Goal: Task Accomplishment & Management: Use online tool/utility

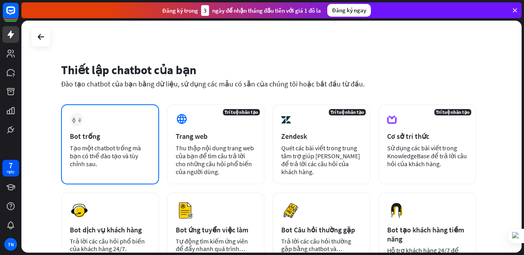
click at [117, 128] on div "cộng thêm Bot trống Tạo một chatbot trống mà bạn có thể đào tạo và tùy chỉnh sa…" at bounding box center [110, 144] width 98 height 80
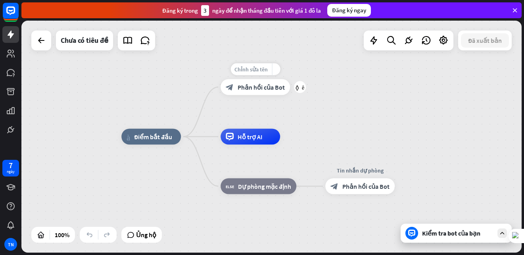
click at [254, 69] on font "Chỉnh sửa tên" at bounding box center [251, 69] width 33 height 7
type input "*"
type input "**********"
click at [145, 120] on div "**********" at bounding box center [271, 137] width 501 height 232
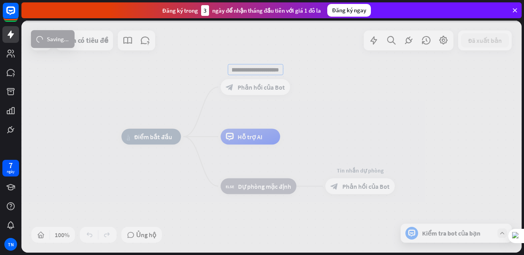
scroll to position [0, 0]
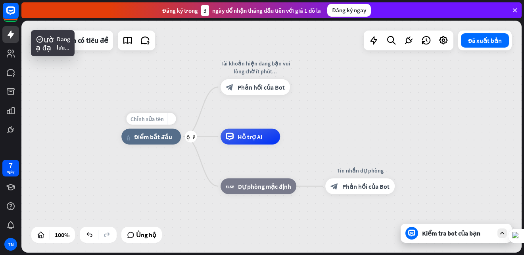
click at [148, 120] on font "Chỉnh sửa tên" at bounding box center [147, 119] width 33 height 7
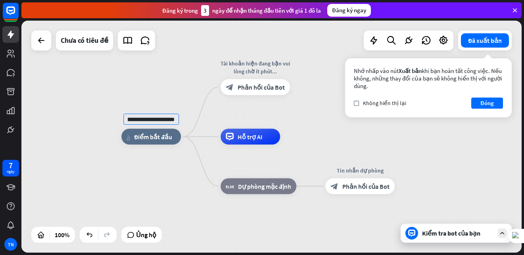
scroll to position [0, 13]
type input "**********"
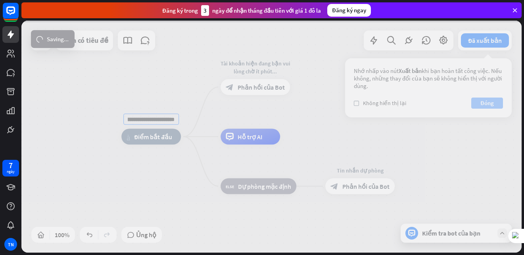
scroll to position [0, 0]
click at [480, 102] on div "**********" at bounding box center [271, 137] width 501 height 232
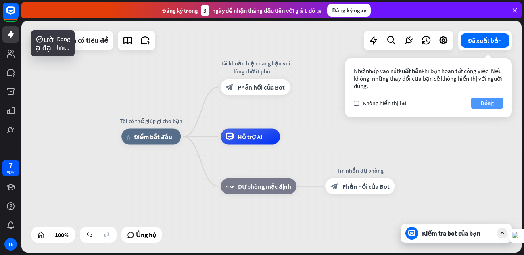
click at [484, 102] on font "Đóng" at bounding box center [487, 103] width 13 height 8
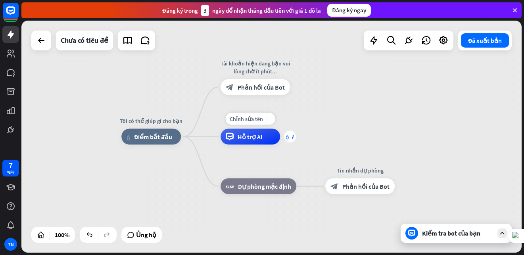
click at [294, 139] on font "cộng thêm" at bounding box center [290, 137] width 9 height 6
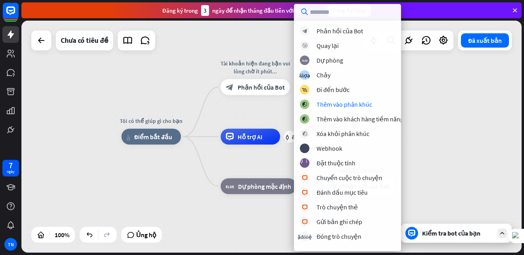
click at [428, 88] on div "Tôi có thể giúp gì cho bạn nhà_2 Điểm bắt đầu Tài khoản hiện đang bận vui lòng …" at bounding box center [271, 137] width 501 height 232
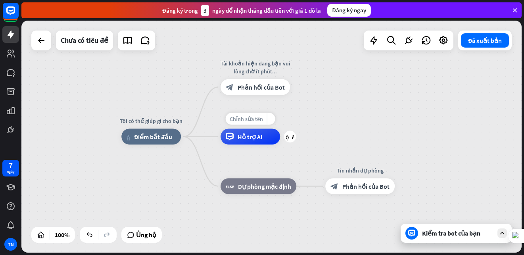
click at [246, 119] on font "Chỉnh sửa tên" at bounding box center [246, 119] width 33 height 7
click at [272, 123] on input "**********" at bounding box center [251, 119] width 56 height 11
type input "**********"
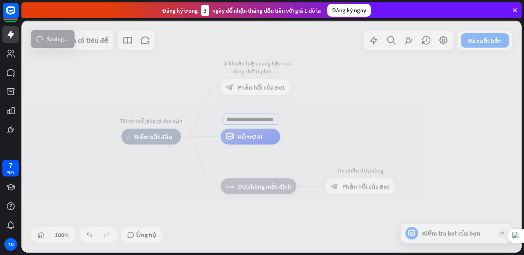
scroll to position [0, 0]
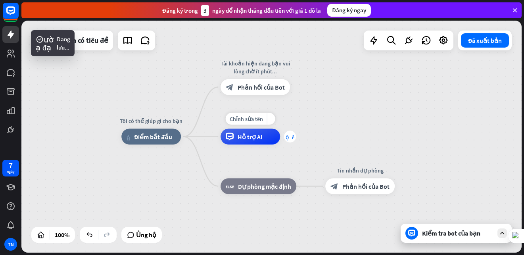
click at [292, 141] on div "cộng thêm" at bounding box center [290, 137] width 12 height 12
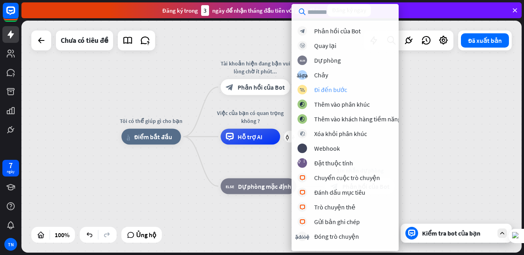
click at [333, 91] on font "Đi đến bước" at bounding box center [330, 90] width 33 height 8
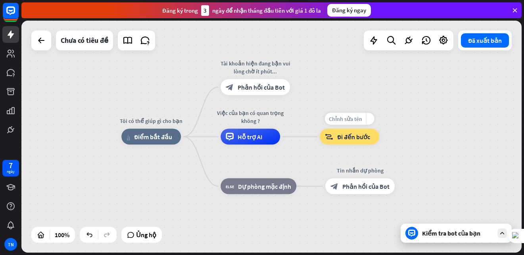
click at [353, 118] on font "Chỉnh sửa tên" at bounding box center [345, 119] width 33 height 7
type input "*"
click at [254, 170] on font "Chỉnh sửa tên" at bounding box center [254, 168] width 33 height 7
type input "**********"
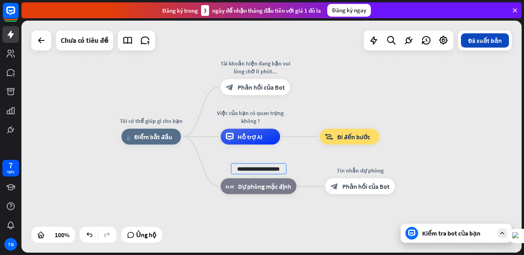
click at [493, 41] on div "**********" at bounding box center [271, 137] width 501 height 232
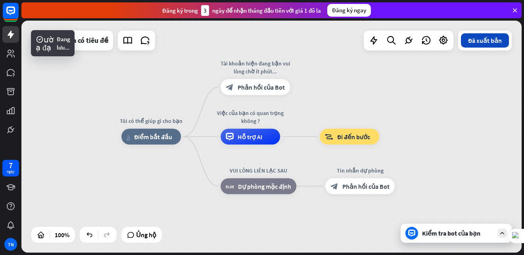
click at [478, 42] on font "Đã xuất bản" at bounding box center [485, 41] width 34 height 8
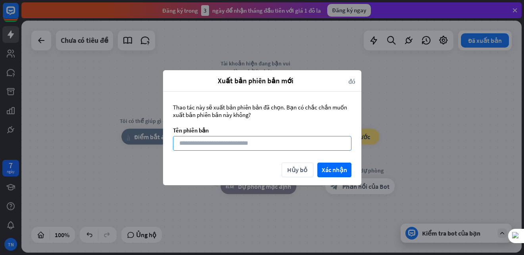
click at [186, 137] on input at bounding box center [262, 143] width 179 height 15
click at [204, 139] on input at bounding box center [262, 143] width 179 height 15
type input "****"
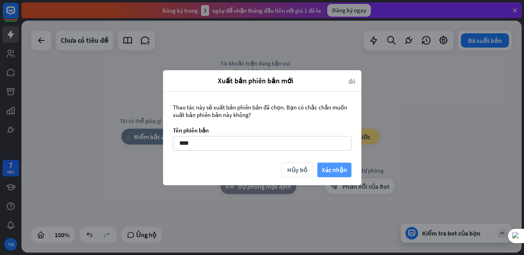
click at [335, 168] on font "Xác nhận" at bounding box center [334, 170] width 25 height 8
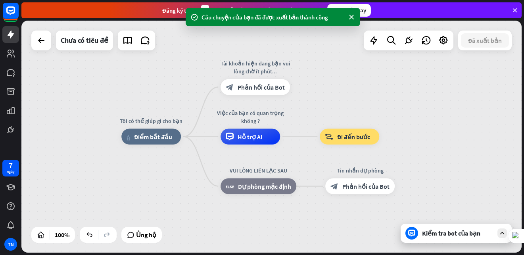
click at [414, 235] on icon at bounding box center [412, 233] width 7 height 7
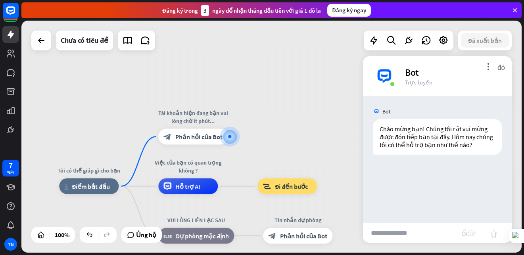
click at [401, 233] on input "text" at bounding box center [412, 233] width 98 height 20
type input "********"
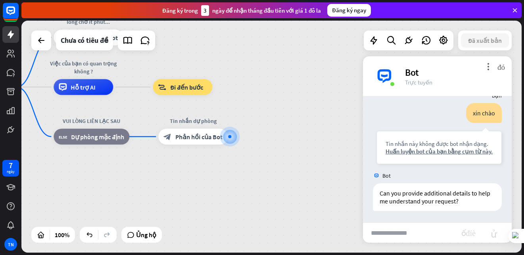
scroll to position [79, 0]
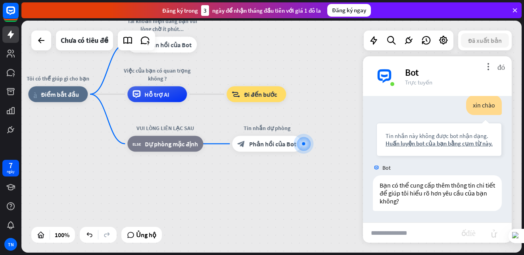
drag, startPoint x: 166, startPoint y: 185, endPoint x: 246, endPoint y: 194, distance: 80.6
click at [244, 193] on div "Tôi có thể giúp gì cho bạn nhà_2 Điểm bắt đầu Tài khoản hiện đang bận vui lòng …" at bounding box center [278, 210] width 501 height 232
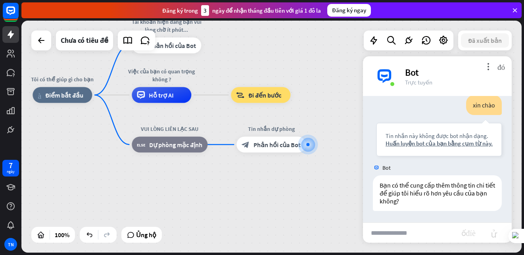
click at [247, 194] on div "Tôi có thể giúp gì cho bạn nhà_2 Điểm bắt đầu Tài khoản hiện đang bận vui lòng …" at bounding box center [283, 211] width 501 height 232
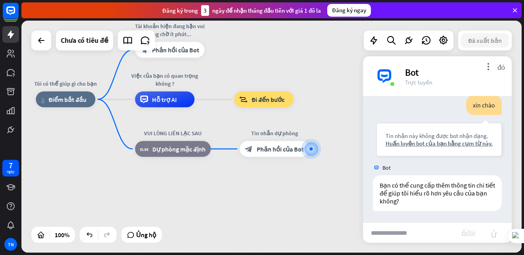
drag, startPoint x: 191, startPoint y: 180, endPoint x: 226, endPoint y: 203, distance: 42.5
click at [226, 203] on div "Tôi có thể giúp gì cho bạn nhà_2 Điểm bắt đầu Tài khoản hiện đang bận vui lòng …" at bounding box center [286, 216] width 501 height 232
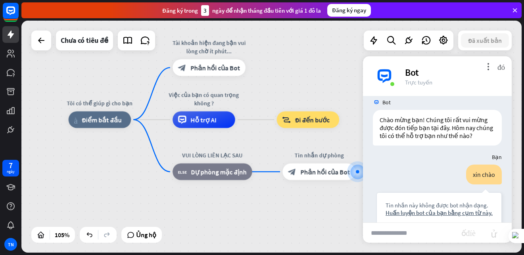
scroll to position [7, 0]
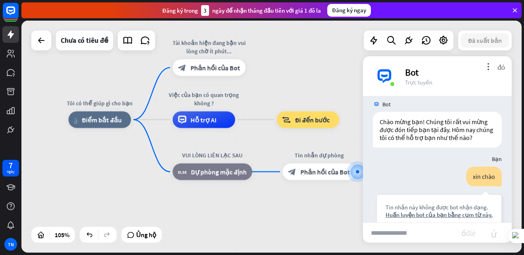
click at [286, 56] on div "Tôi có thể giúp gì cho bạn nhà_2 Điểm bắt đầu Tài khoản hiện đang bận vui lòng …" at bounding box center [271, 137] width 501 height 232
click at [86, 43] on font "Chưa có tiêu đề" at bounding box center [85, 40] width 48 height 9
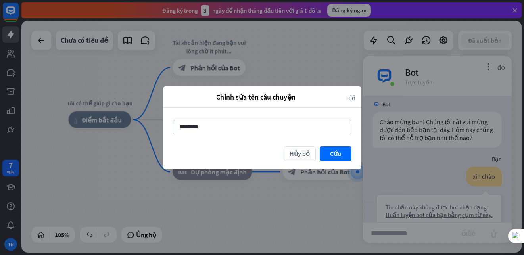
click at [338, 69] on div "Chỉnh sửa tên câu chuyện đóng ******** Hủy bỏ [GEOGRAPHIC_DATA]" at bounding box center [262, 127] width 524 height 255
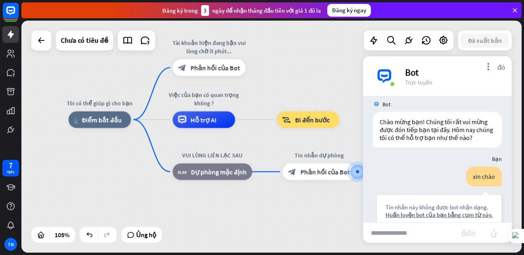
click at [517, 19] on div "Đăng ký trong 3 ngày để nhận tháng đầu tiên với giá 1 đô la Đăng ký ngay" at bounding box center [272, 10] width 503 height 21
click at [518, 13] on icon at bounding box center [515, 10] width 7 height 7
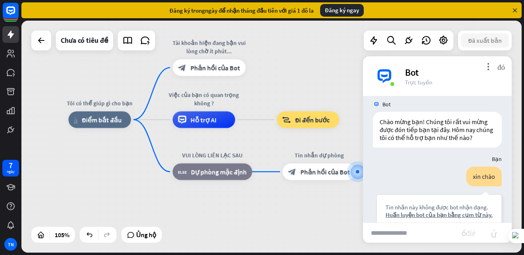
click at [518, 10] on icon at bounding box center [515, 10] width 7 height 7
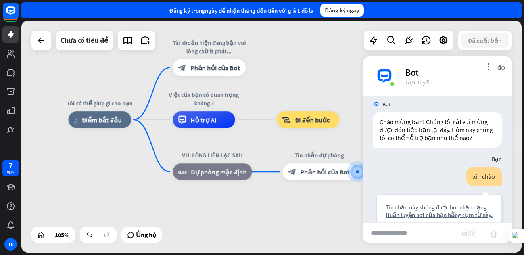
click at [320, 72] on div "Tôi có thể giúp gì cho bạn nhà_2 Điểm bắt đầu Tài khoản hiện đang bận vui lòng …" at bounding box center [271, 137] width 501 height 232
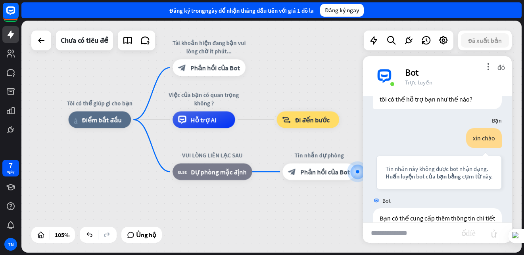
scroll to position [0, 0]
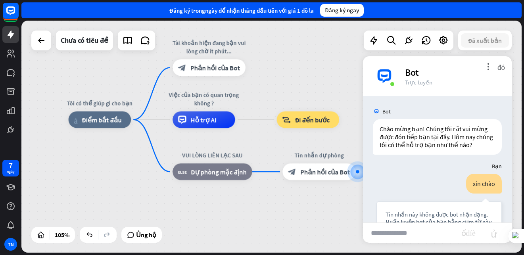
click at [263, 219] on div "Tôi có thể giúp gì cho bạn nhà_2 Điểm bắt đầu Tài khoản hiện đang bận vui lòng …" at bounding box center [332, 242] width 526 height 244
click at [106, 125] on div "nhà_2 Điểm bắt đầu" at bounding box center [100, 120] width 63 height 17
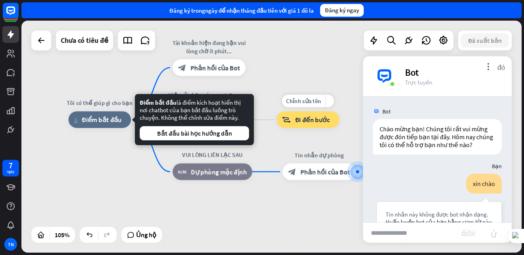
click at [301, 123] on font "Đi đến bước" at bounding box center [312, 120] width 35 height 8
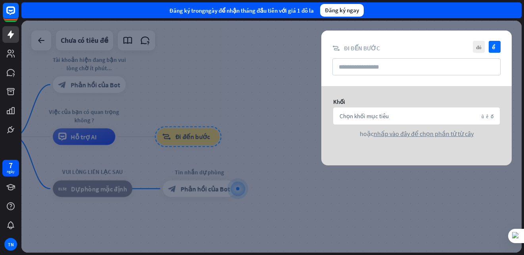
click at [299, 71] on div at bounding box center [271, 137] width 501 height 232
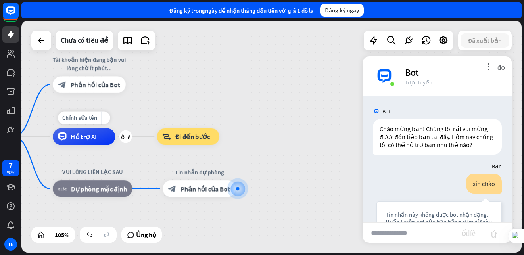
click at [103, 134] on div "Hỗ trợ AI" at bounding box center [84, 137] width 62 height 17
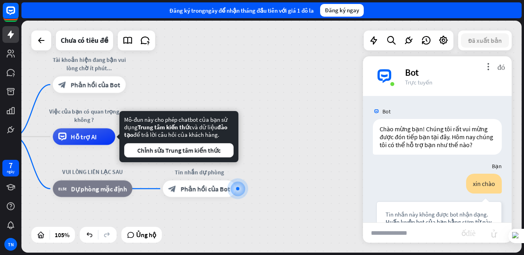
click at [229, 64] on div "Tôi có thể giúp gì cho bạn nhà_2 Điểm bắt đầu Tài khoản hiện đang bận vui lòng …" at bounding box center [271, 137] width 501 height 232
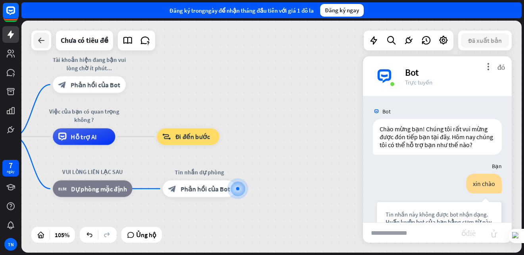
click at [46, 42] on div at bounding box center [41, 41] width 16 height 16
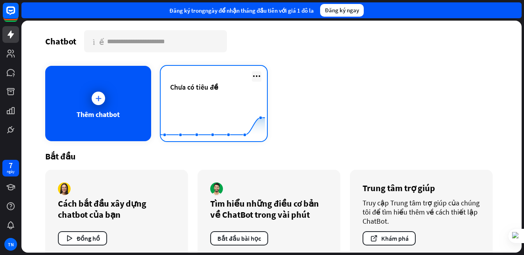
click at [255, 75] on icon at bounding box center [257, 76] width 10 height 10
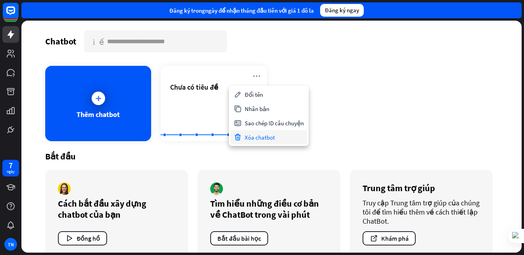
click at [268, 137] on font "Xóa chatbot" at bounding box center [260, 138] width 30 height 8
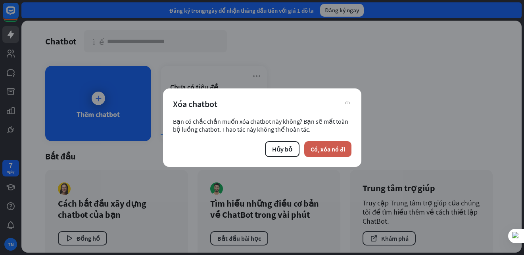
click at [323, 148] on font "Có, xóa nó đi" at bounding box center [328, 149] width 35 height 8
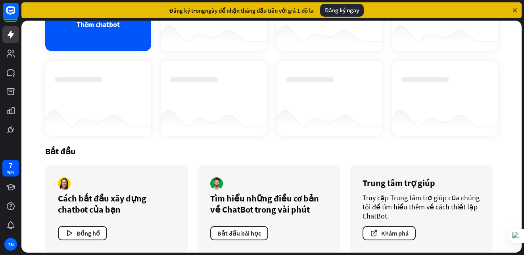
scroll to position [100, 0]
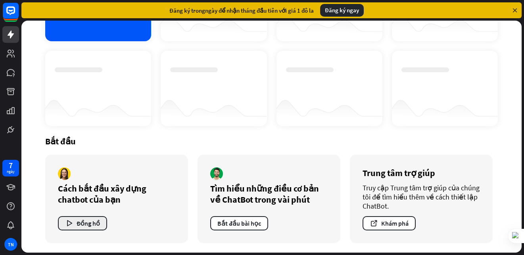
click at [83, 222] on font "Đồng hồ" at bounding box center [88, 224] width 23 height 8
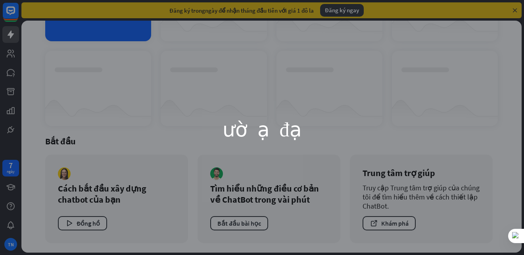
click at [293, 158] on div "người nạp đạn" at bounding box center [263, 128] width 318 height 179
drag, startPoint x: 239, startPoint y: 116, endPoint x: 256, endPoint y: 89, distance: 31.7
click at [214, 137] on div "người nạp đạn" at bounding box center [263, 128] width 318 height 179
click at [191, 146] on button at bounding box center [196, 149] width 10 height 10
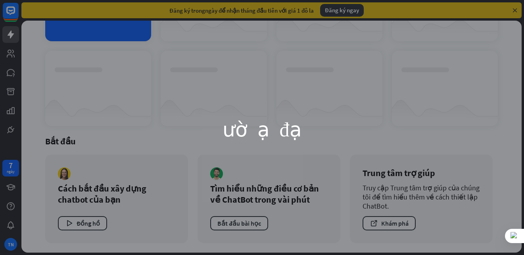
click at [320, 113] on div "người nạp đạn" at bounding box center [263, 128] width 318 height 179
click at [353, 83] on div "người nạp đạn" at bounding box center [263, 128] width 318 height 179
click at [181, 50] on div "người nạp đạn" at bounding box center [263, 128] width 318 height 179
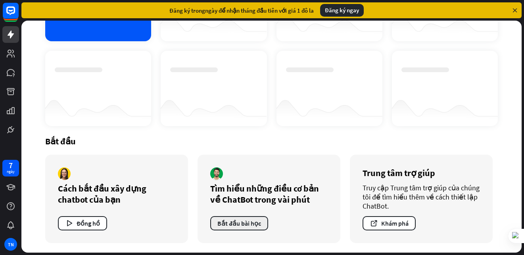
click at [253, 223] on font "Bắt đầu bài học" at bounding box center [240, 224] width 44 height 8
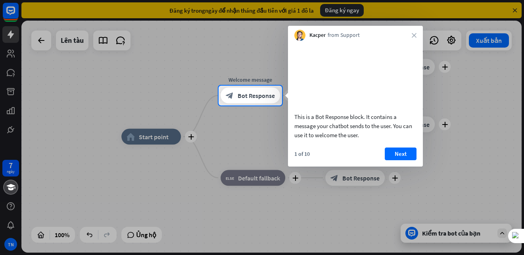
click at [515, 9] on div at bounding box center [262, 43] width 524 height 86
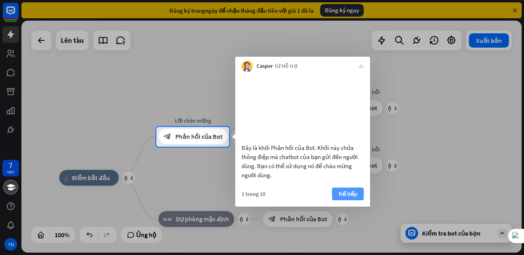
click at [357, 198] on font "Kế tiếp" at bounding box center [348, 194] width 19 height 8
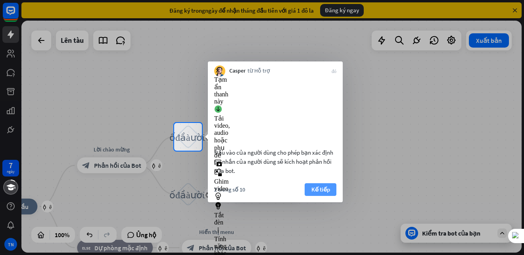
click at [312, 193] on font "Kế tiếp" at bounding box center [321, 190] width 19 height 8
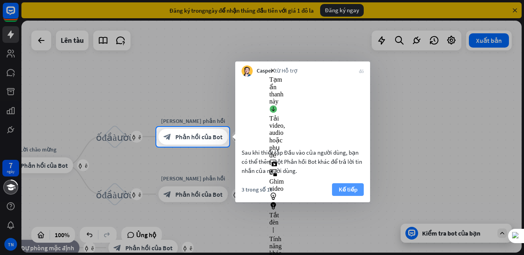
click at [338, 196] on button "Kế tiếp" at bounding box center [348, 189] width 32 height 13
